Goal: Find specific page/section: Find specific page/section

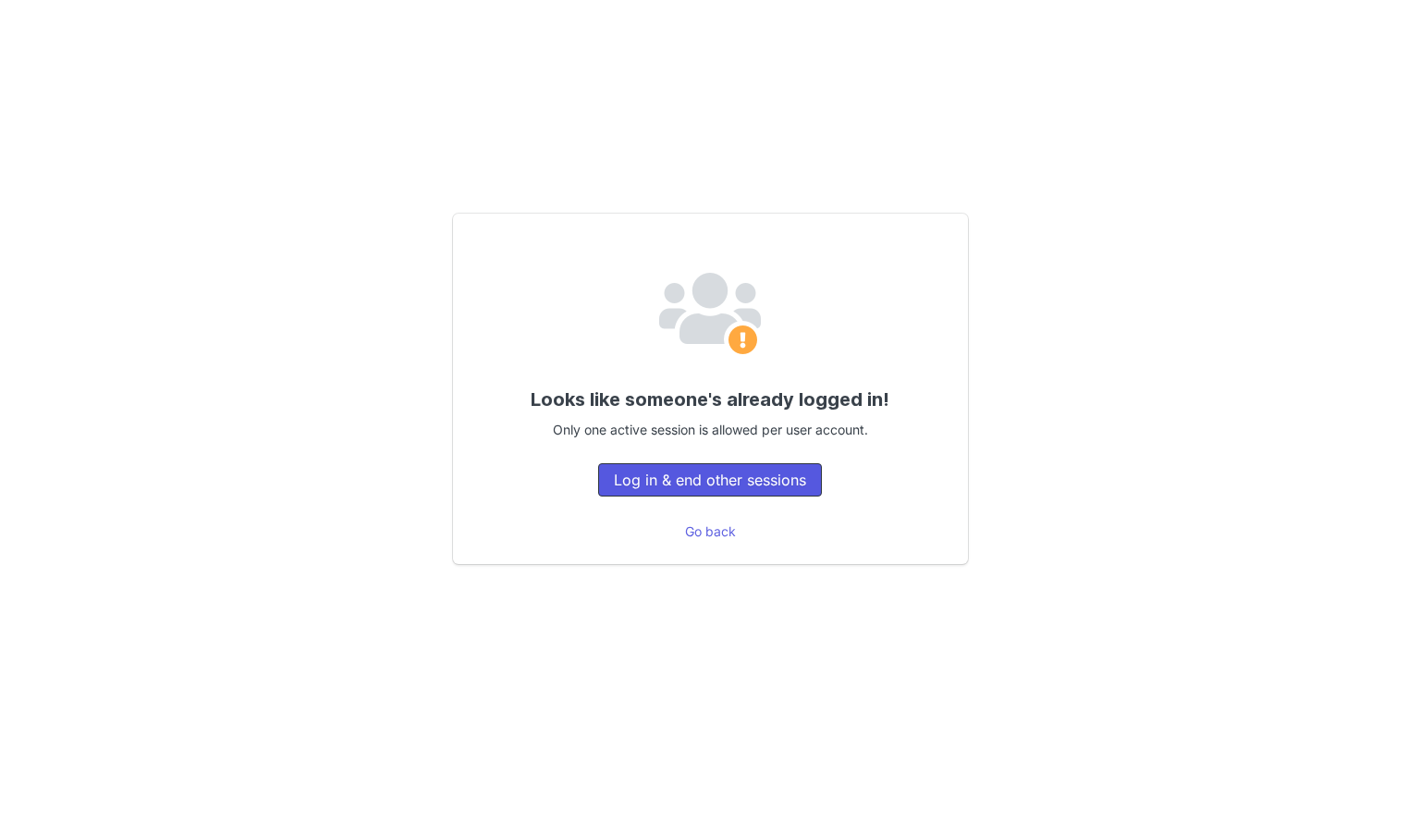
click at [782, 475] on button "Log in & end other sessions" at bounding box center [710, 479] width 224 height 33
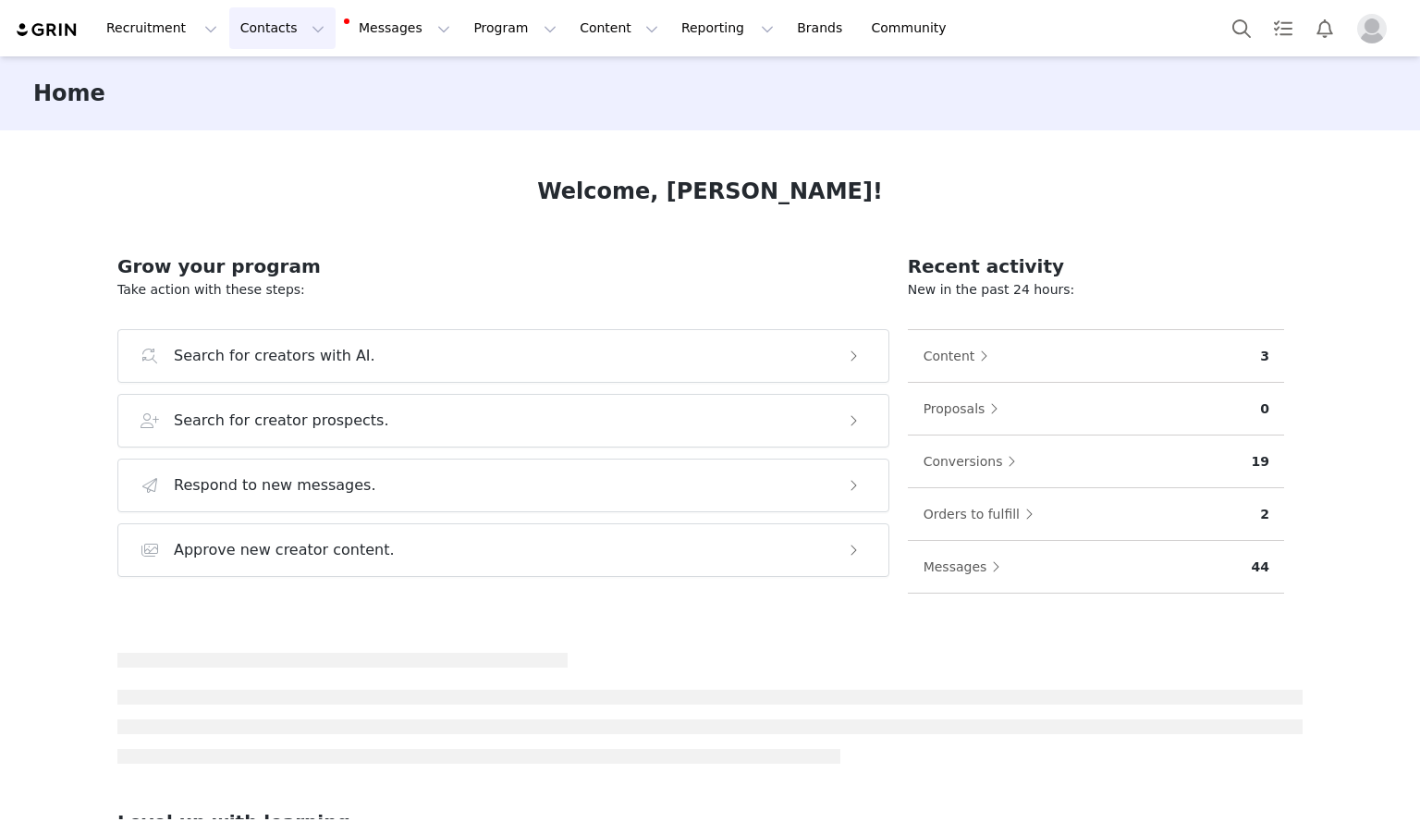
click at [261, 43] on button "Contacts Contacts" at bounding box center [282, 28] width 106 height 42
click at [264, 85] on p "Creators" at bounding box center [254, 81] width 55 height 19
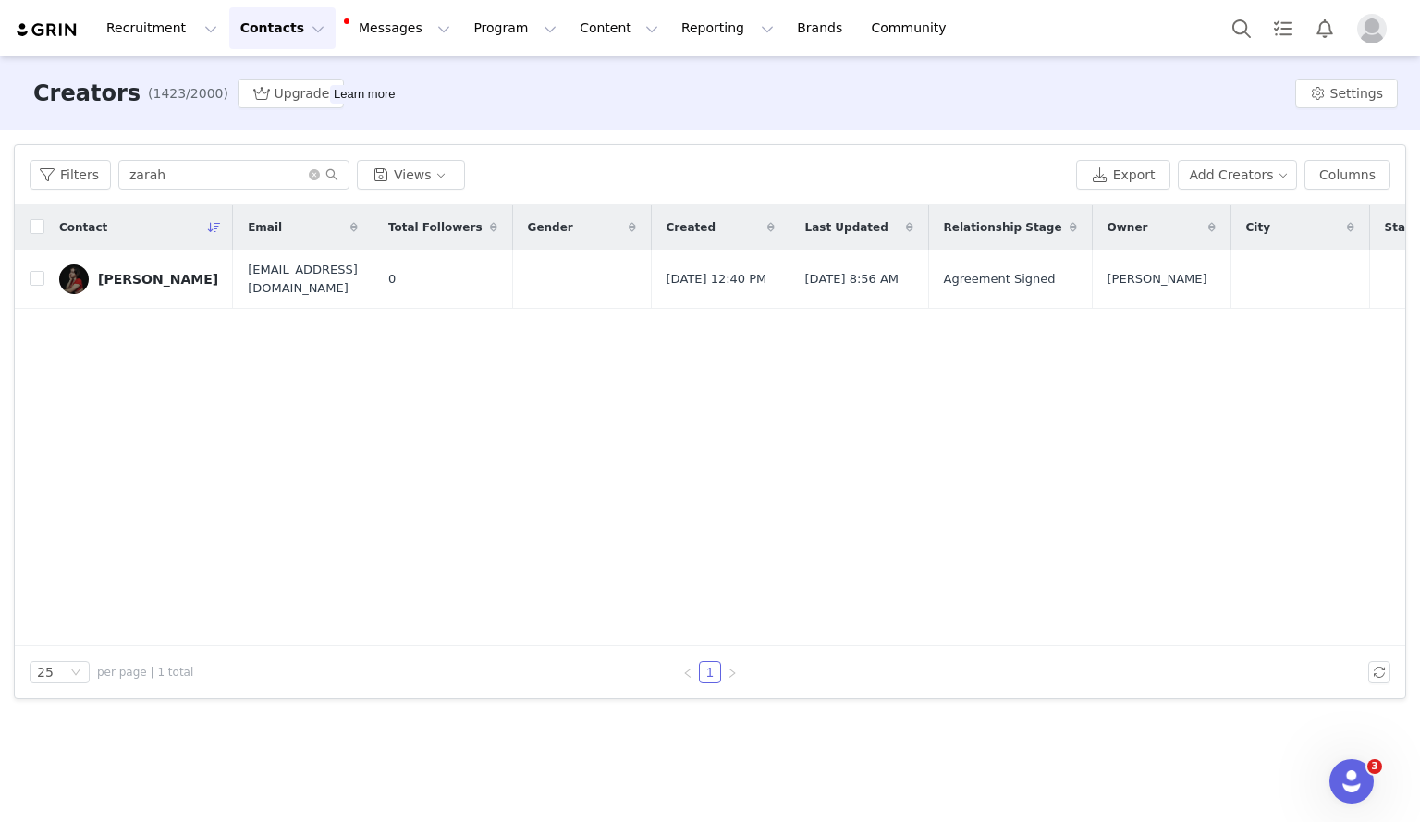
drag, startPoint x: 193, startPoint y: 190, endPoint x: 182, endPoint y: 154, distance: 36.9
click at [182, 154] on div "Filters zarah Views Export Add Creators Columns" at bounding box center [710, 175] width 1391 height 60
click at [186, 189] on input "zarah" at bounding box center [233, 175] width 231 height 30
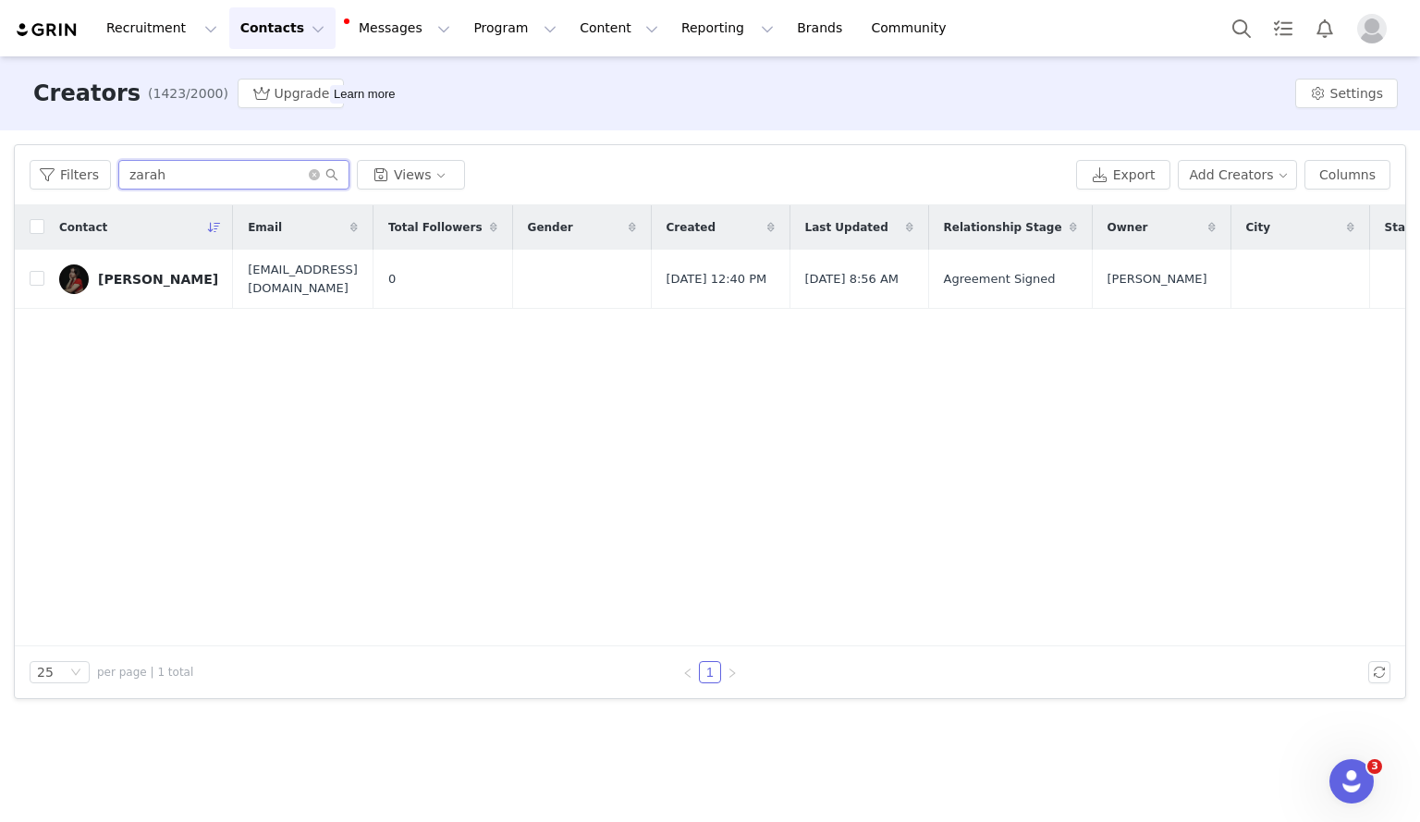
click at [186, 189] on input "zarah" at bounding box center [233, 175] width 231 height 30
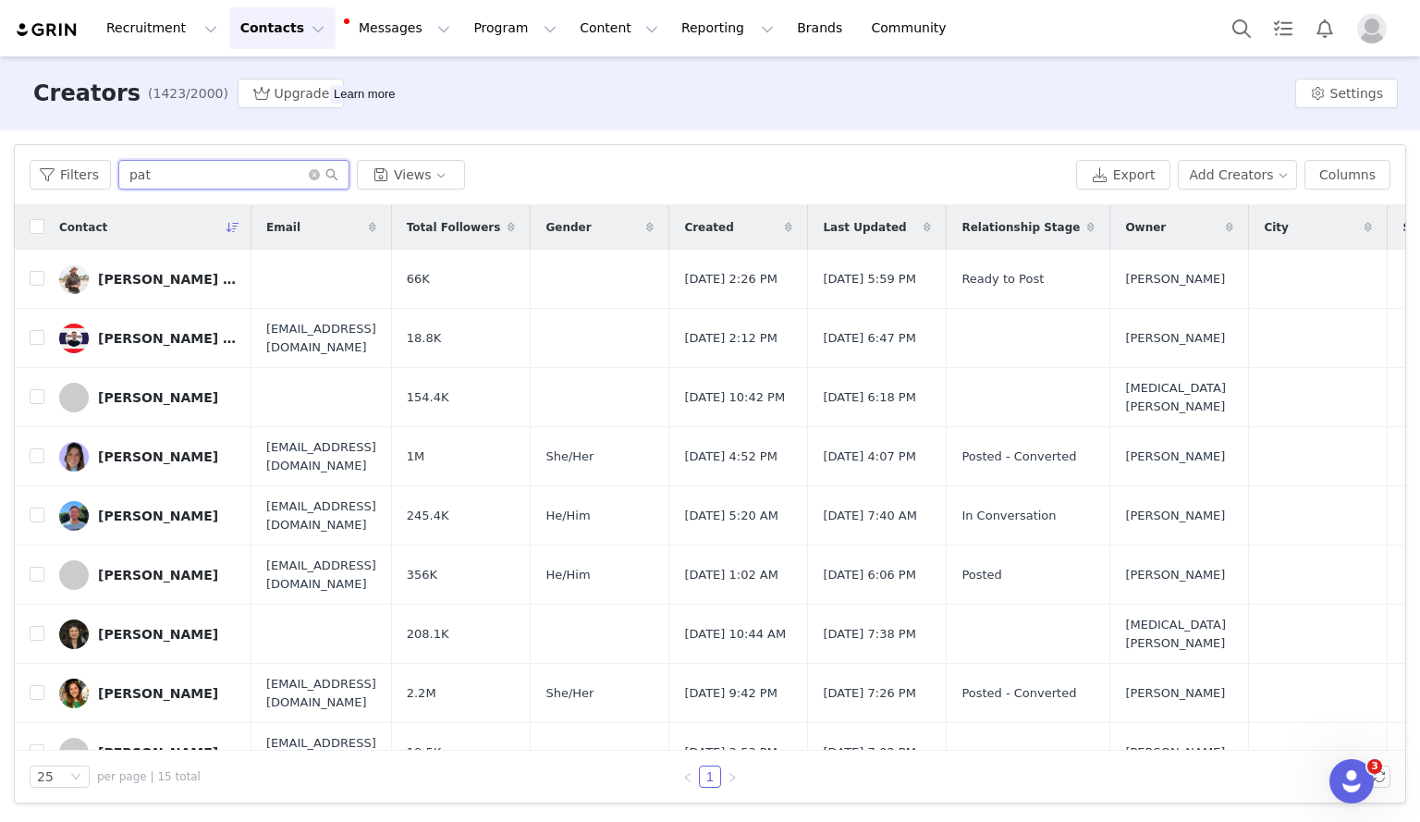
drag, startPoint x: 172, startPoint y: 186, endPoint x: 42, endPoint y: 156, distance: 133.7
click at [42, 156] on div "Filters pat Views Export Add Creators Columns" at bounding box center [710, 175] width 1391 height 60
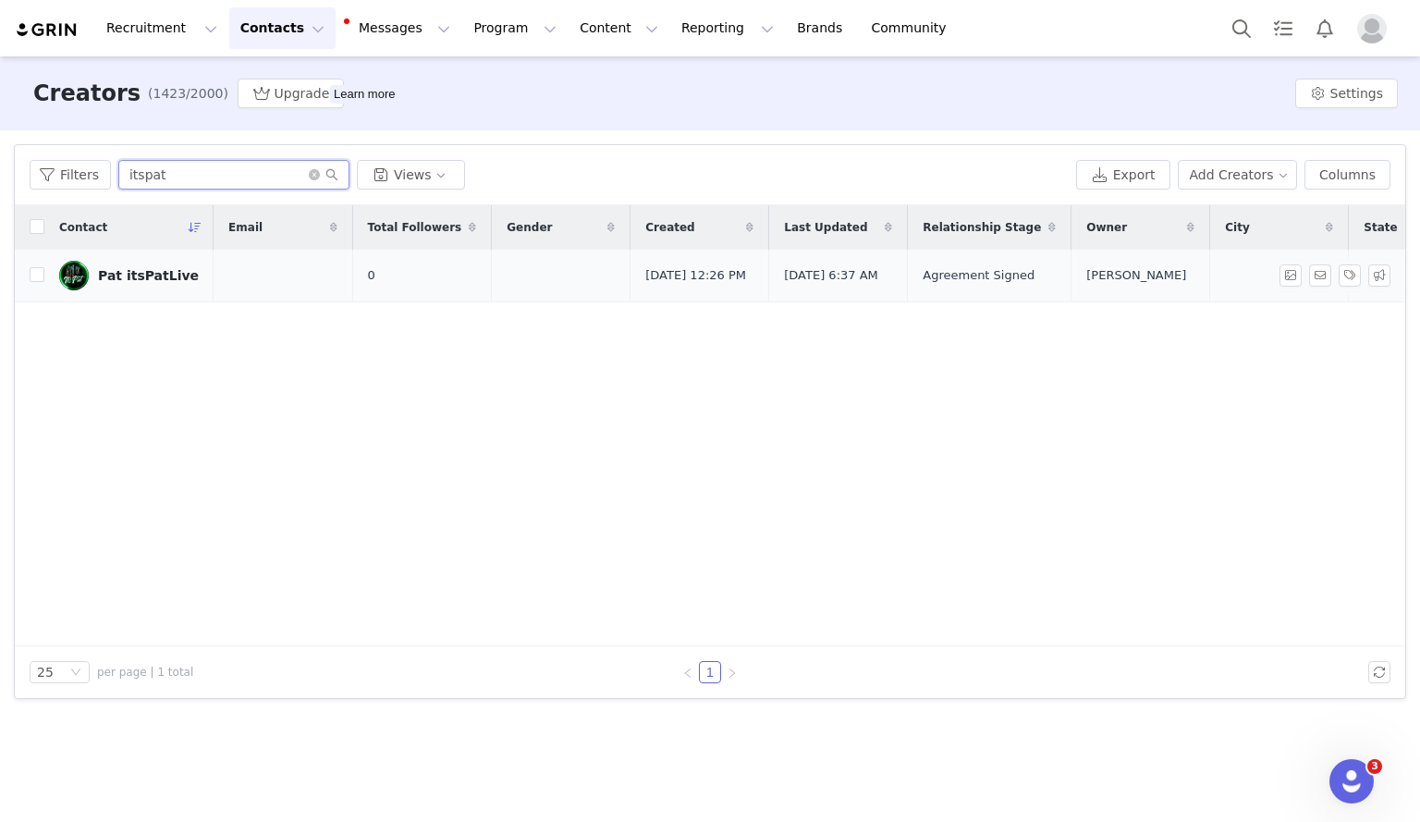
type input "itspat"
click at [173, 287] on link "Pat itsPatLive" at bounding box center [129, 276] width 140 height 30
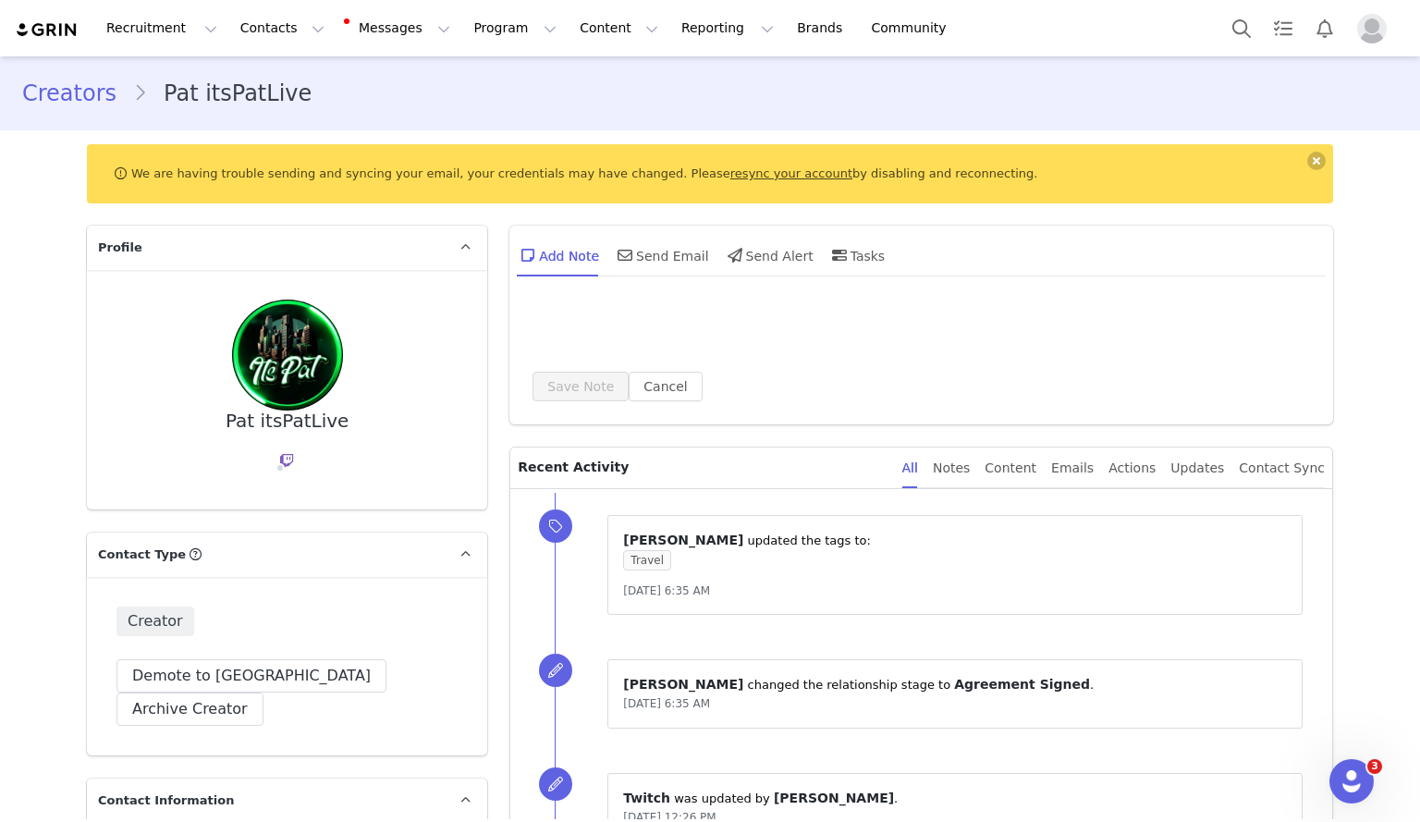
type input "+1 (United States)"
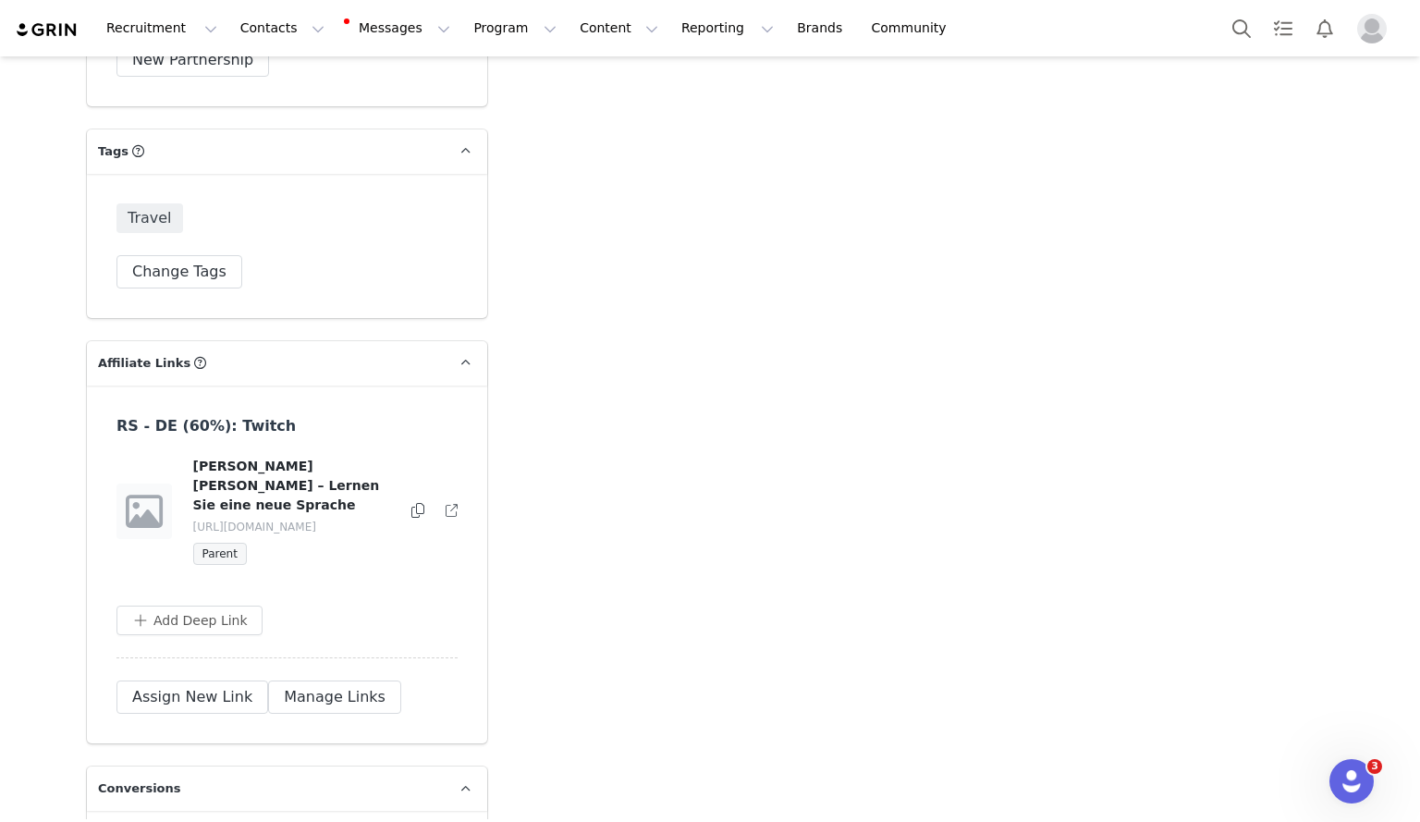
scroll to position [4531, 0]
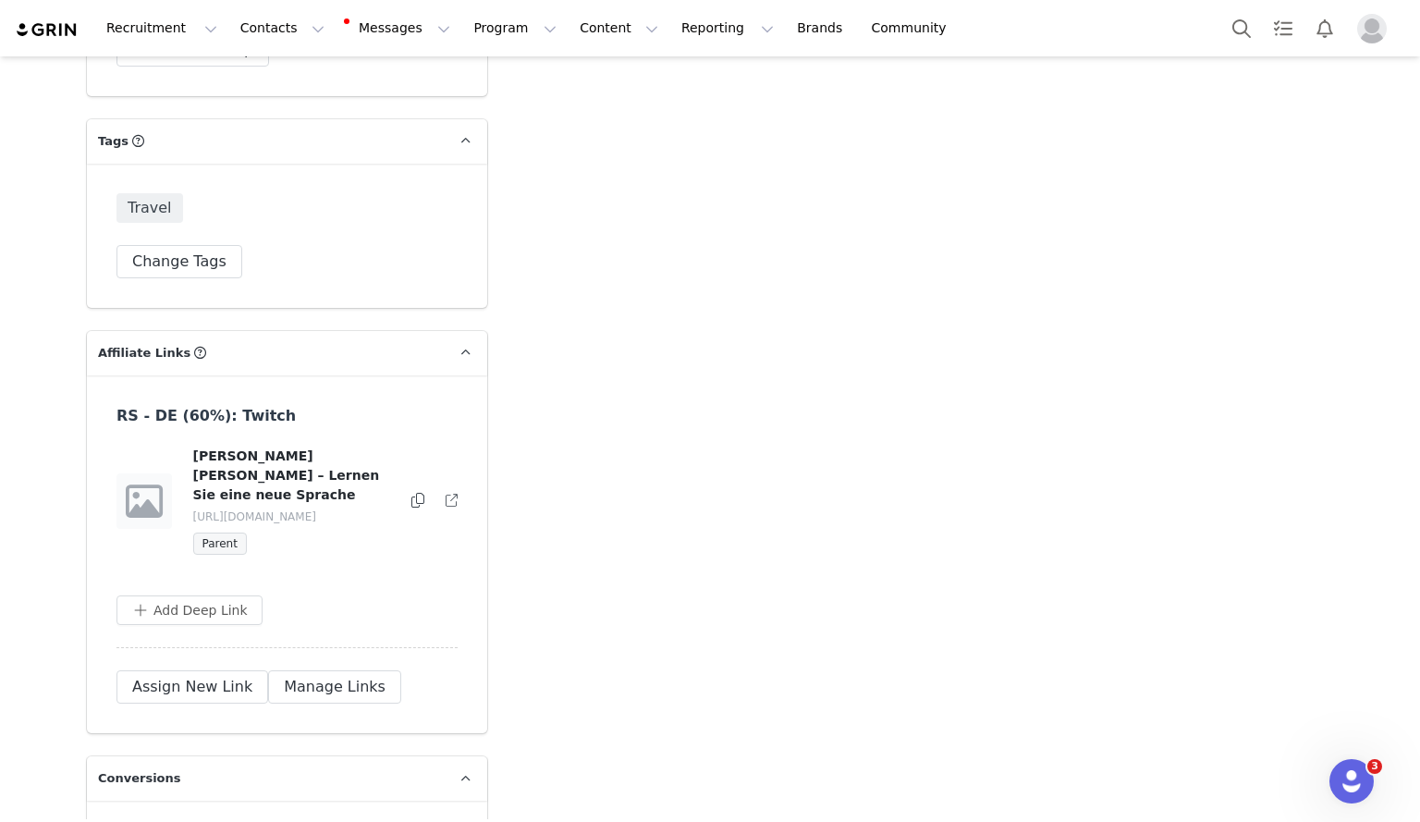
click at [412, 493] on icon at bounding box center [418, 500] width 13 height 15
